Goal: Task Accomplishment & Management: Use online tool/utility

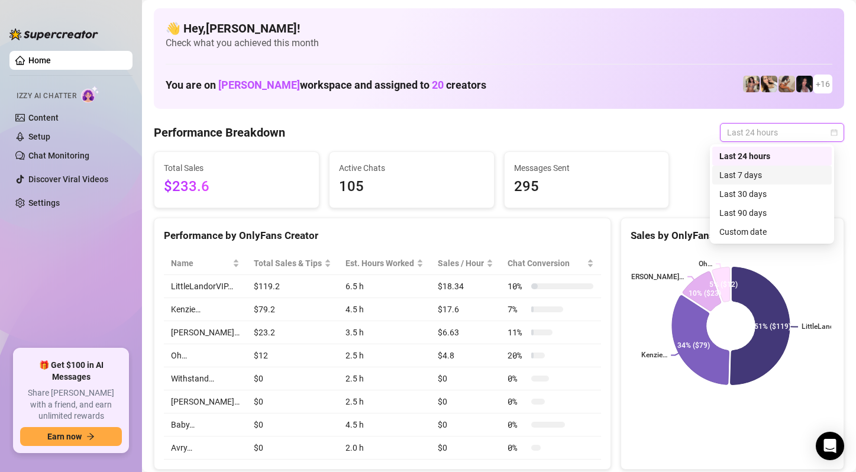
click at [772, 174] on div "Last 7 days" at bounding box center [771, 175] width 105 height 13
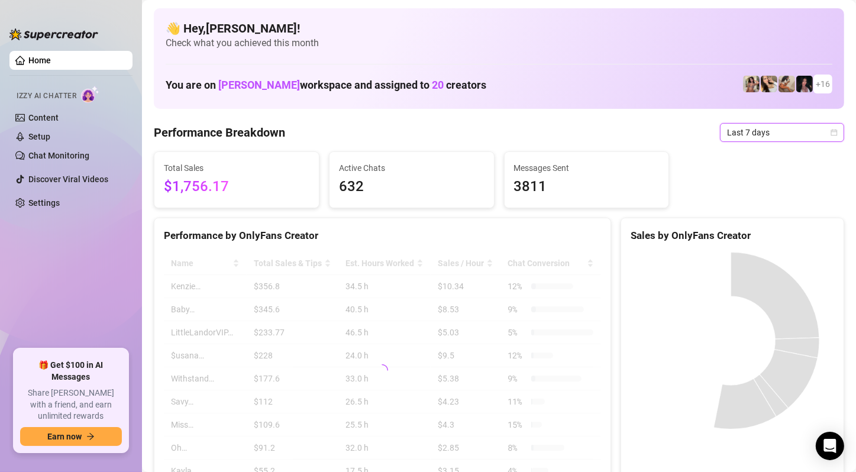
click at [798, 136] on span "Last 7 days" at bounding box center [782, 133] width 110 height 18
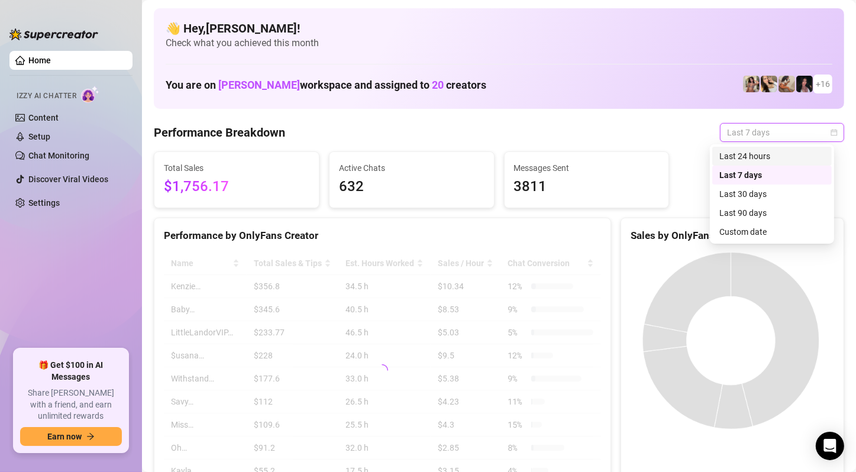
click at [777, 158] on div "Last 24 hours" at bounding box center [771, 156] width 105 height 13
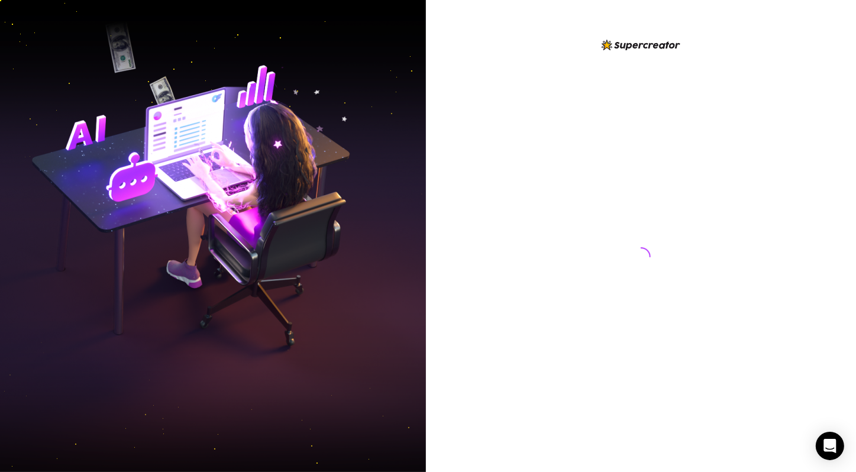
click at [832, 193] on div at bounding box center [641, 236] width 430 height 472
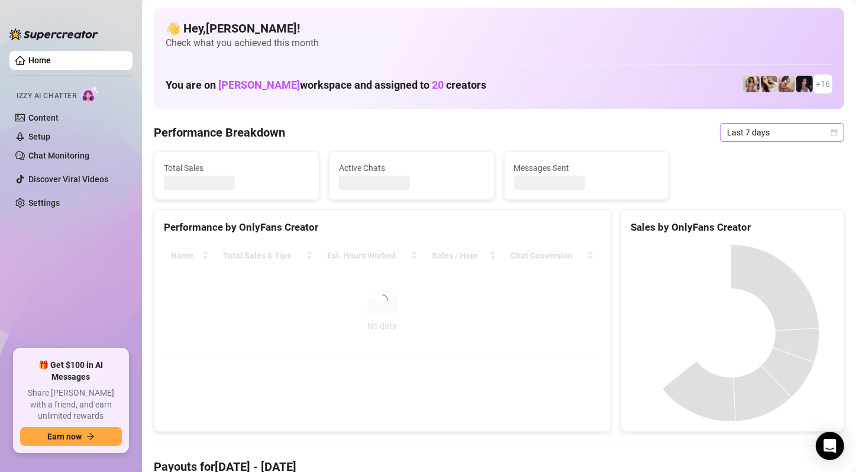
click at [760, 129] on span "Last 7 days" at bounding box center [782, 133] width 110 height 18
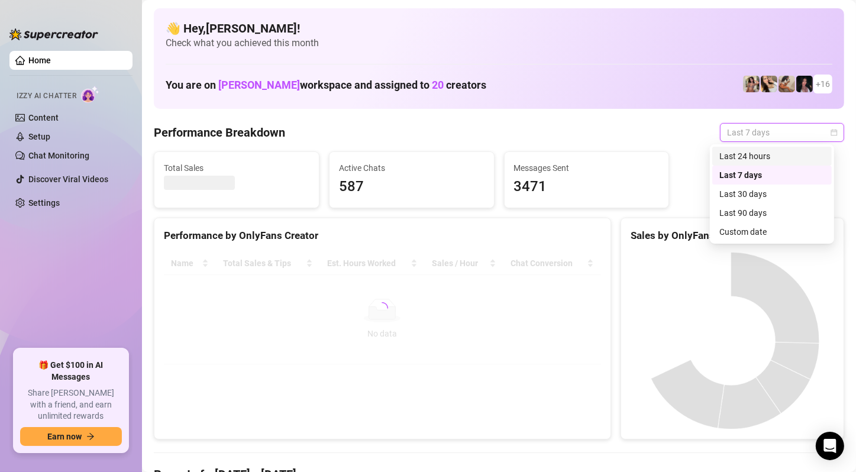
click at [757, 154] on div "Last 24 hours" at bounding box center [771, 156] width 105 height 13
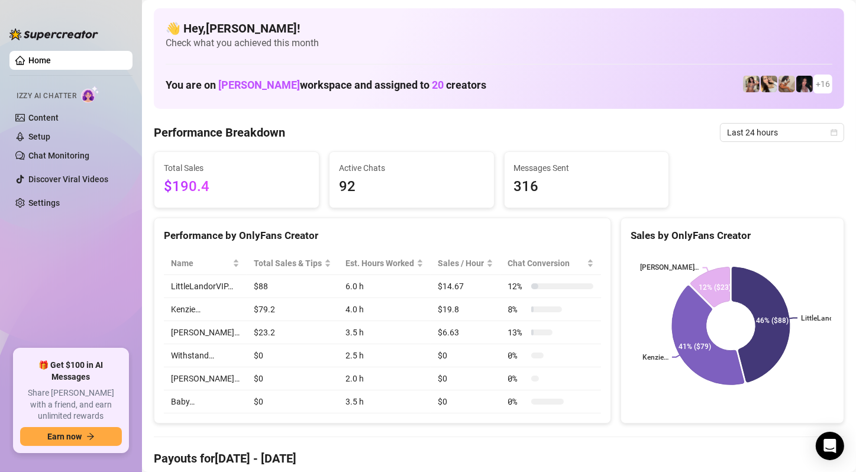
click at [22, 306] on ul "Home Izzy AI Chatter Content Setup Chat Monitoring Discover Viral Videos Settin…" at bounding box center [70, 195] width 123 height 298
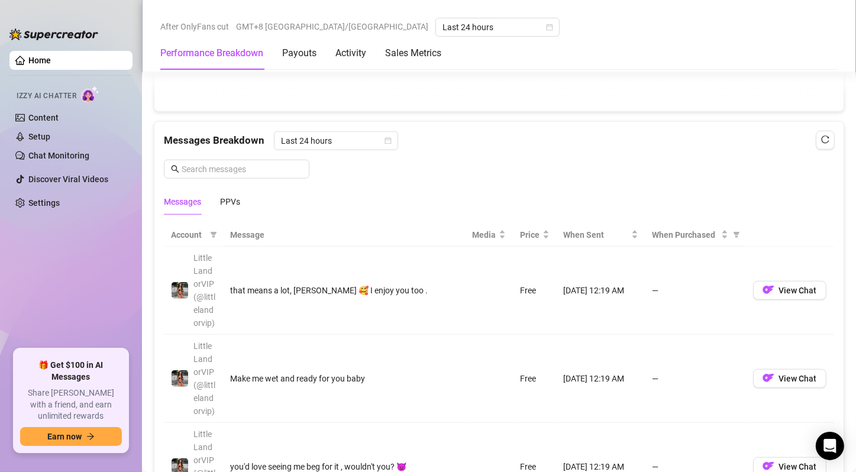
scroll to position [1006, 0]
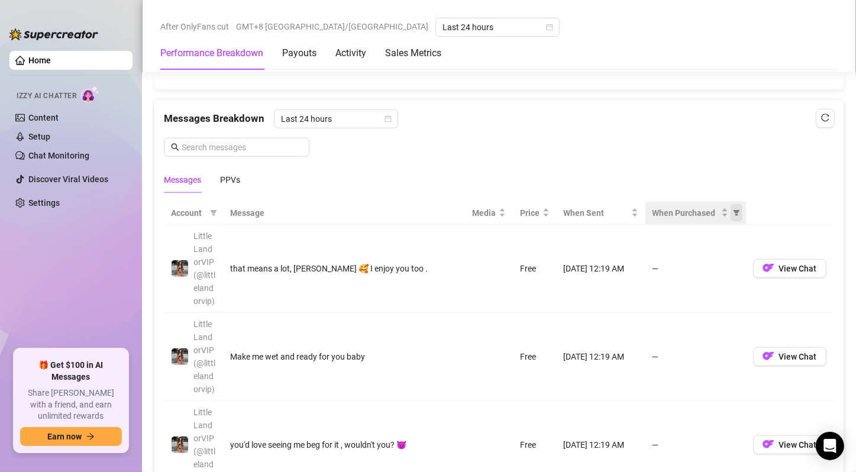
click at [733, 210] on icon "filter" at bounding box center [736, 213] width 7 height 6
click at [708, 250] on span "Purchased" at bounding box center [690, 251] width 40 height 9
radio input "true"
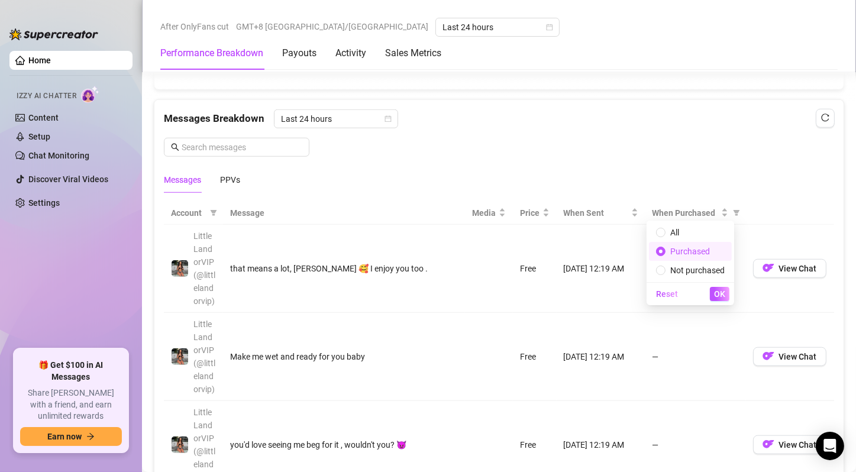
click at [724, 298] on span "OK" at bounding box center [719, 293] width 11 height 9
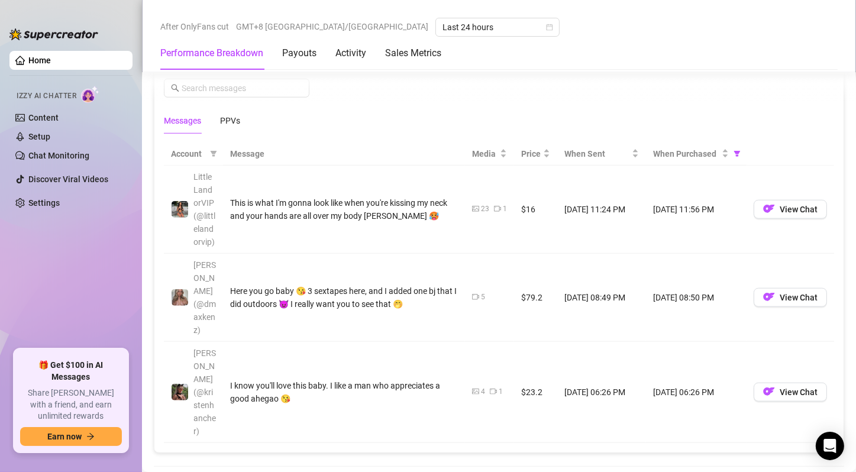
scroll to position [1124, 0]
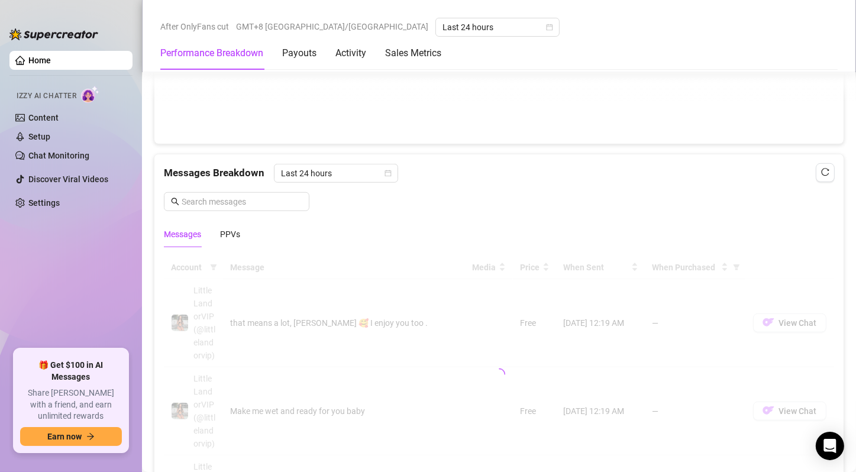
scroll to position [947, 0]
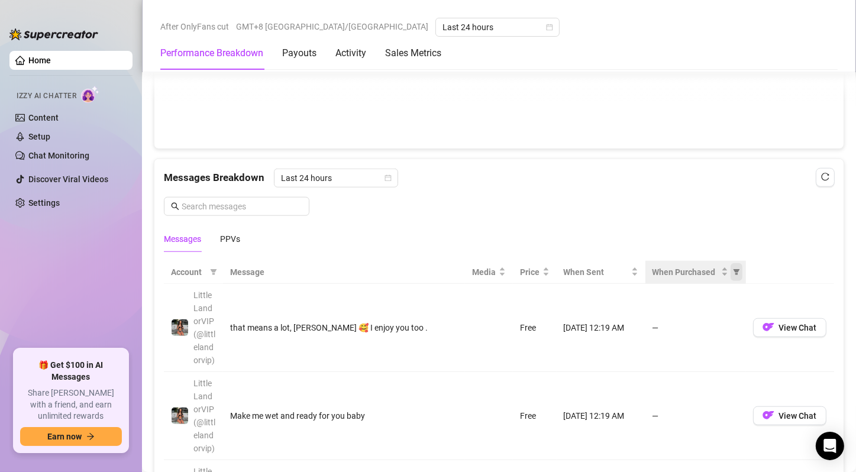
click at [734, 269] on span "When Purchased" at bounding box center [737, 272] width 12 height 18
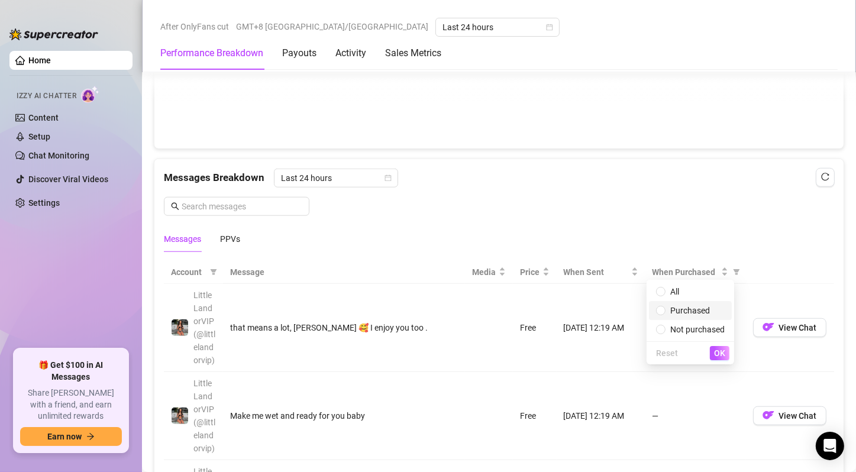
click at [708, 312] on span "Purchased" at bounding box center [690, 310] width 40 height 9
radio input "true"
click at [719, 362] on div "Reset OK" at bounding box center [691, 352] width 88 height 23
click at [721, 354] on span "OK" at bounding box center [719, 352] width 11 height 9
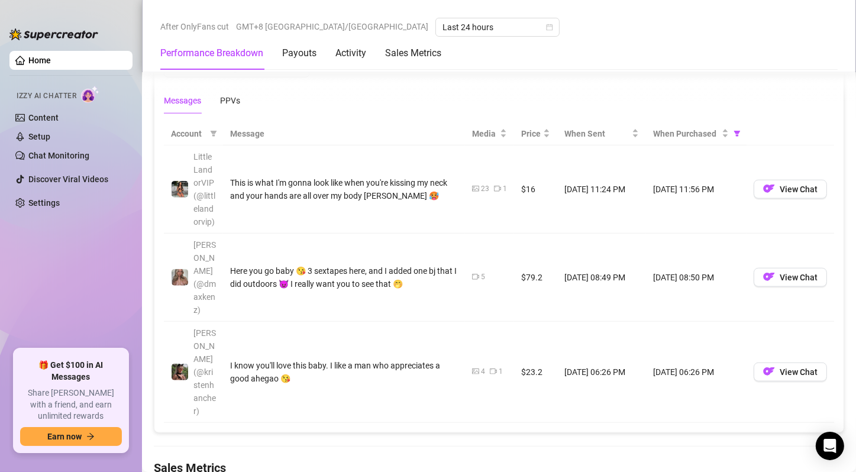
scroll to position [1124, 0]
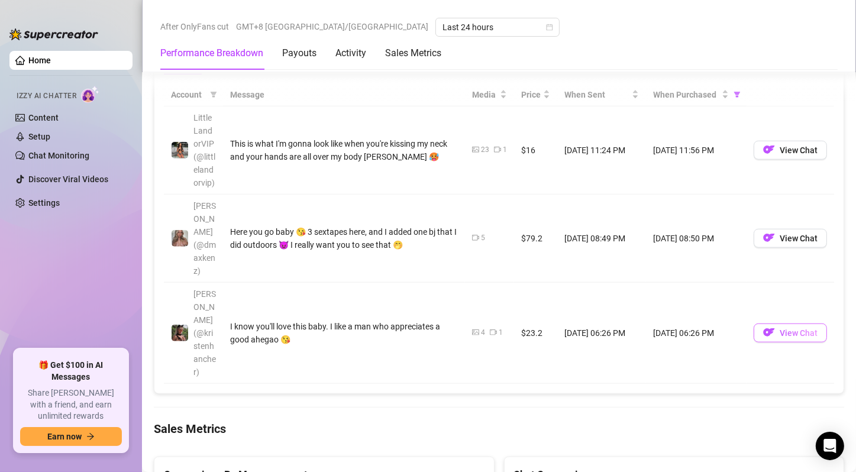
click at [780, 328] on span "View Chat" at bounding box center [799, 332] width 38 height 9
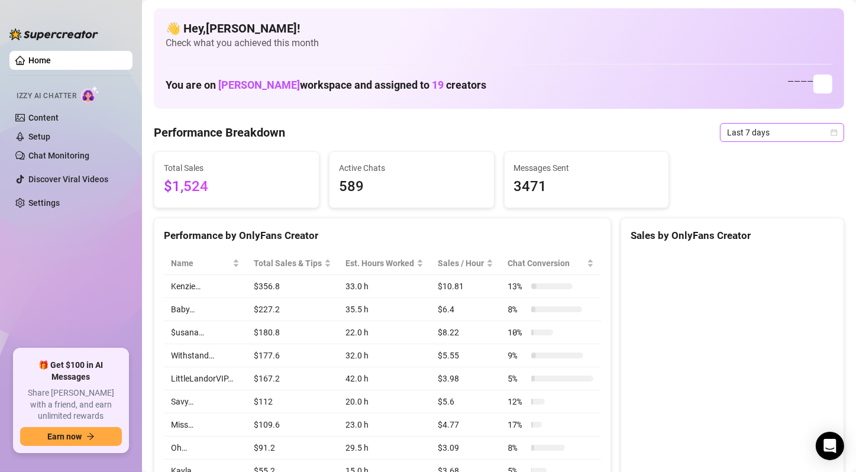
click at [770, 128] on span "Last 7 days" at bounding box center [782, 133] width 110 height 18
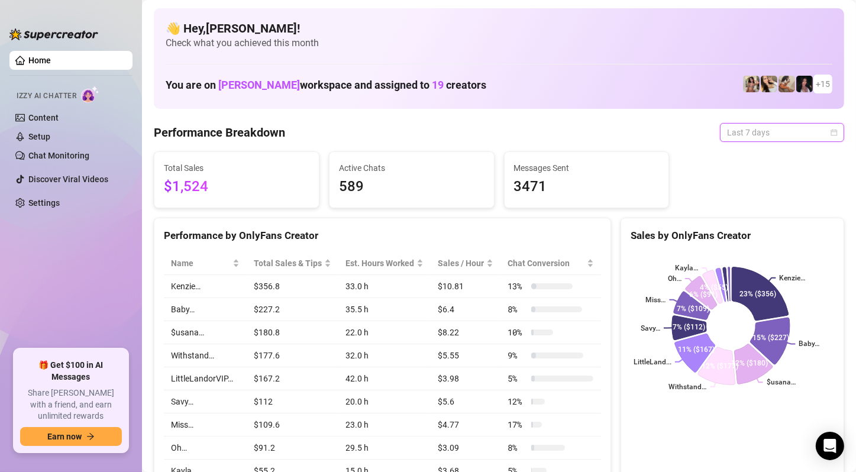
click at [812, 134] on span "Last 7 days" at bounding box center [782, 133] width 110 height 18
click at [785, 152] on div "Total Sales $1,524 Active Chats 589 Messages Sent 3471" at bounding box center [499, 179] width 700 height 57
click at [798, 137] on span "Last 7 days" at bounding box center [782, 133] width 110 height 18
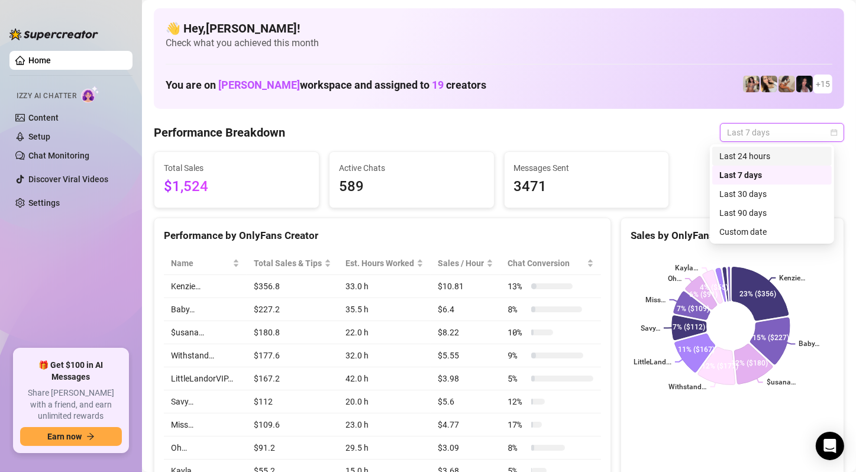
click at [796, 151] on div "Last 24 hours" at bounding box center [771, 156] width 105 height 13
